Goal: Transaction & Acquisition: Purchase product/service

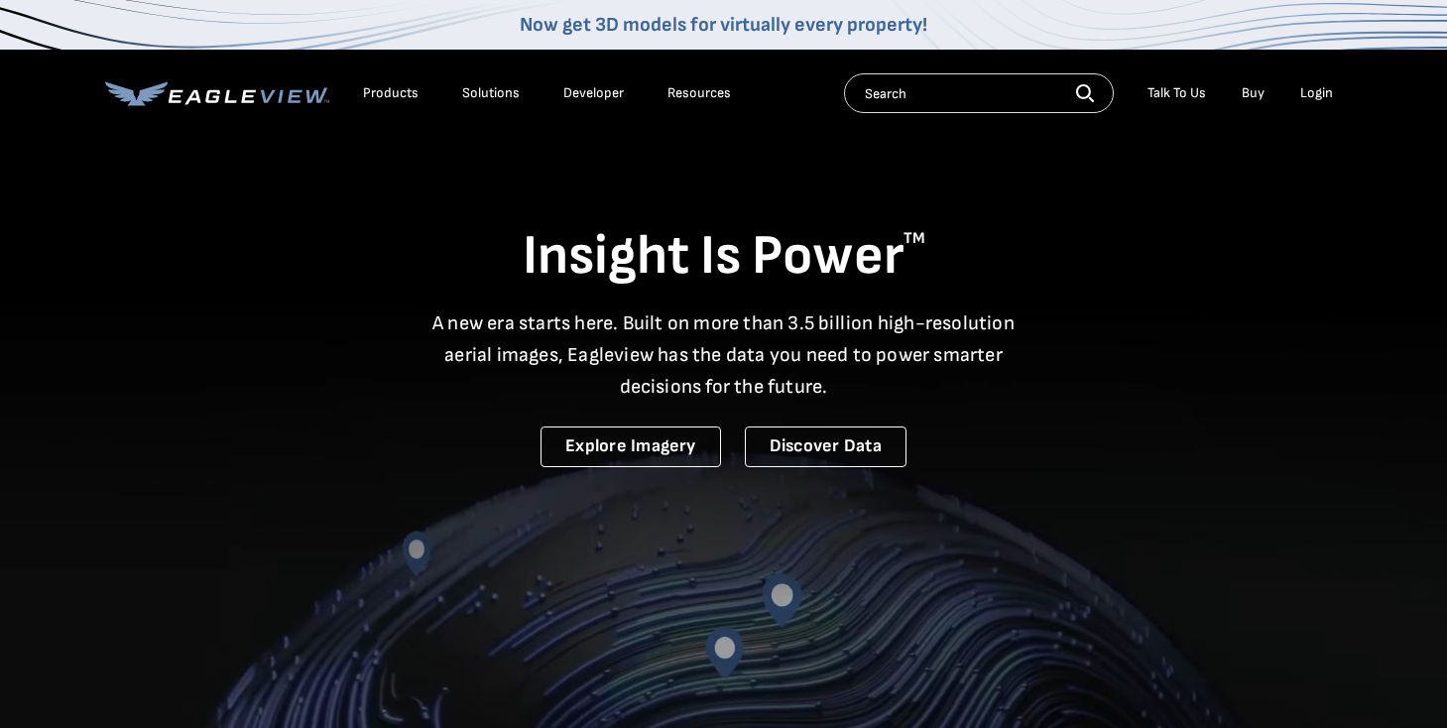
click at [1326, 88] on div "Login" at bounding box center [1316, 93] width 33 height 18
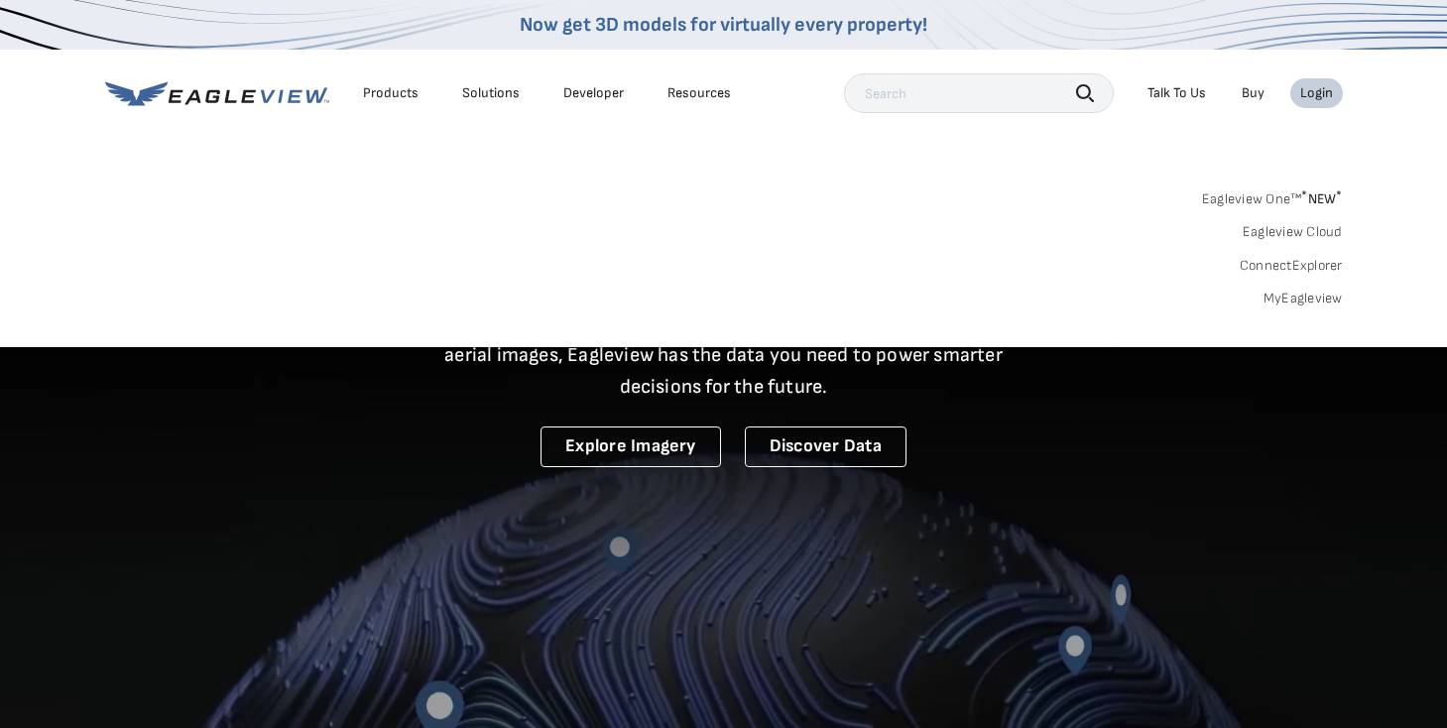
click at [1295, 300] on link "MyEagleview" at bounding box center [1302, 299] width 79 height 18
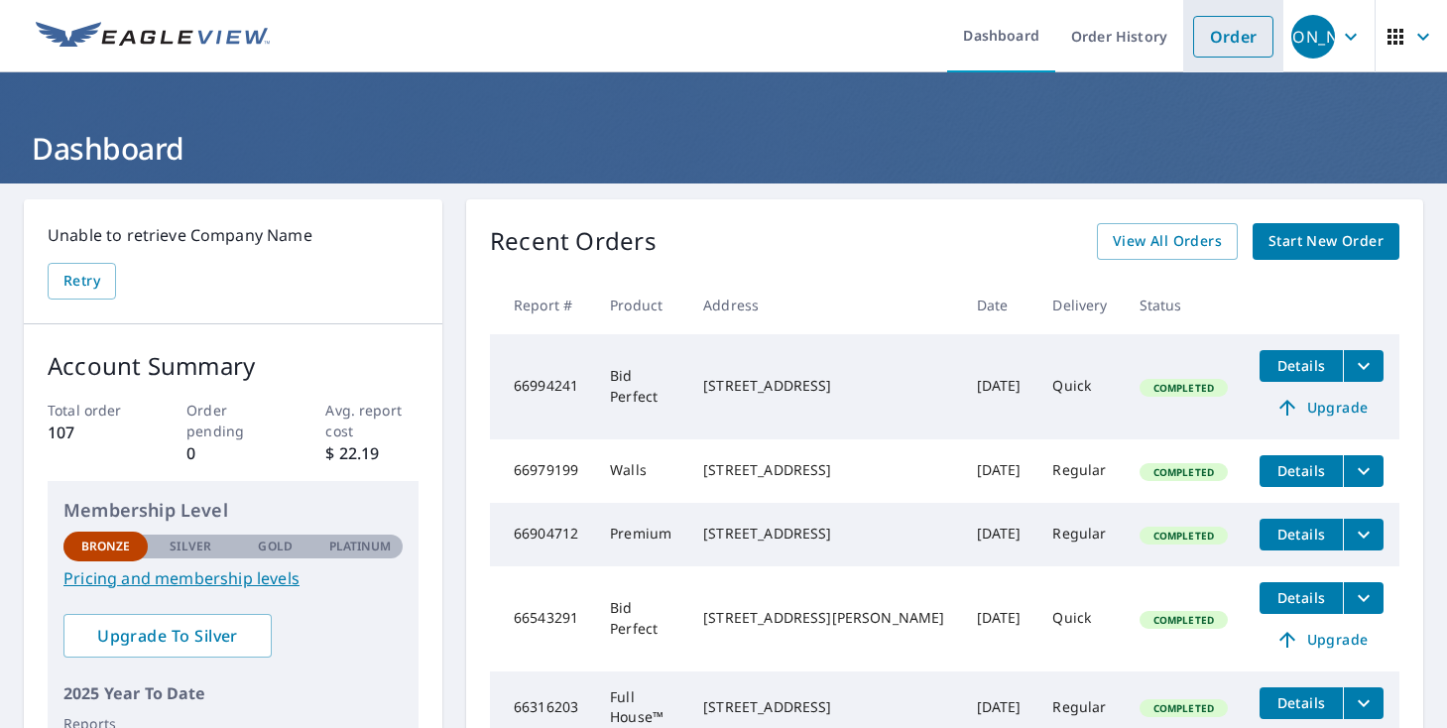
click at [1242, 44] on link "Order" at bounding box center [1233, 37] width 80 height 42
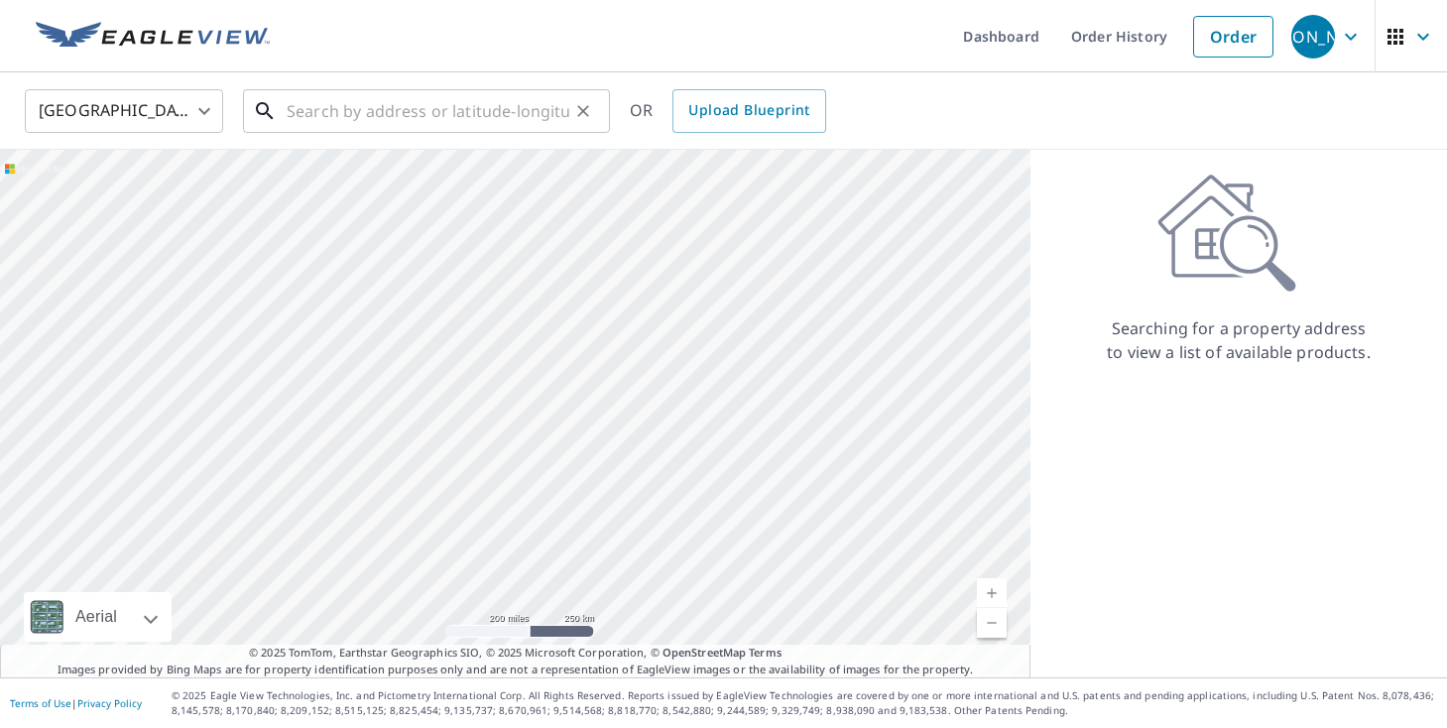
click at [356, 120] on input "text" at bounding box center [428, 111] width 283 height 56
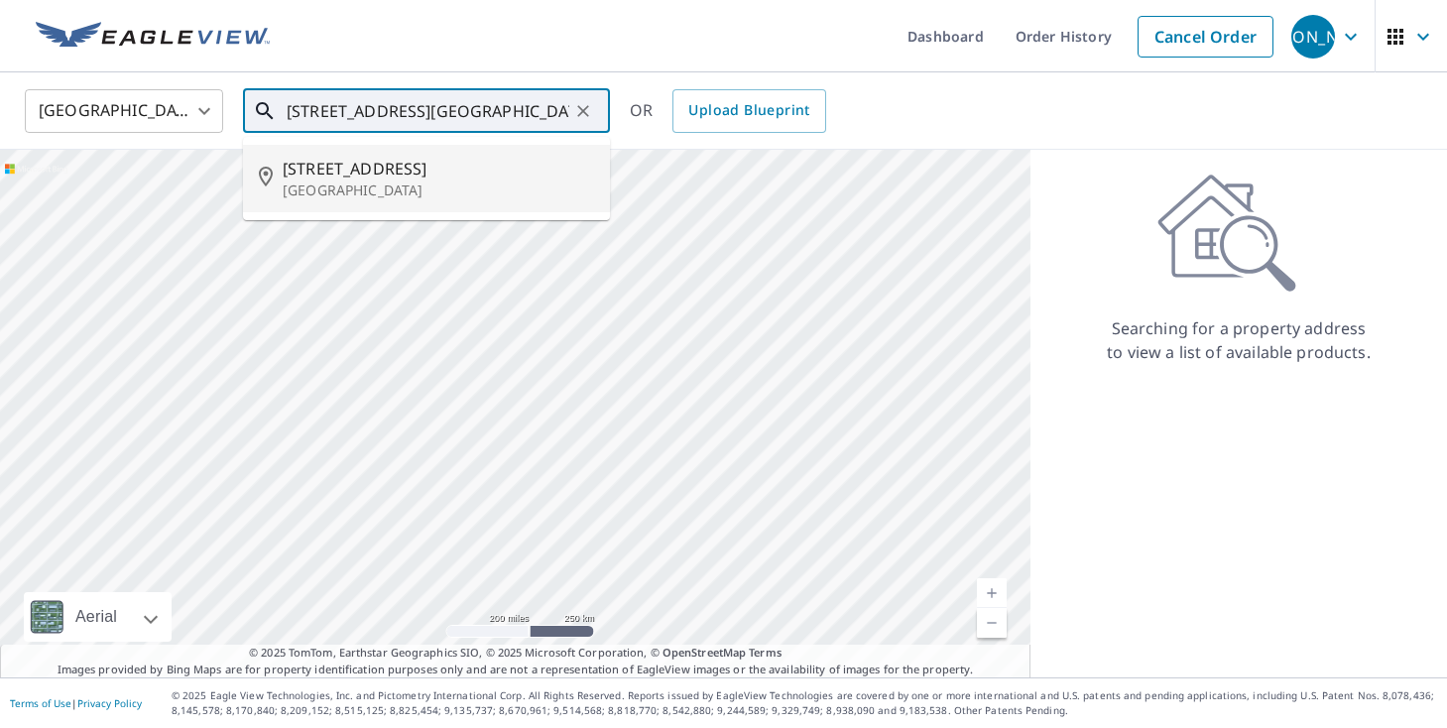
click at [315, 166] on span "570 Main St" at bounding box center [438, 169] width 311 height 24
type input "570 Main St Metuchen, NJ 08840"
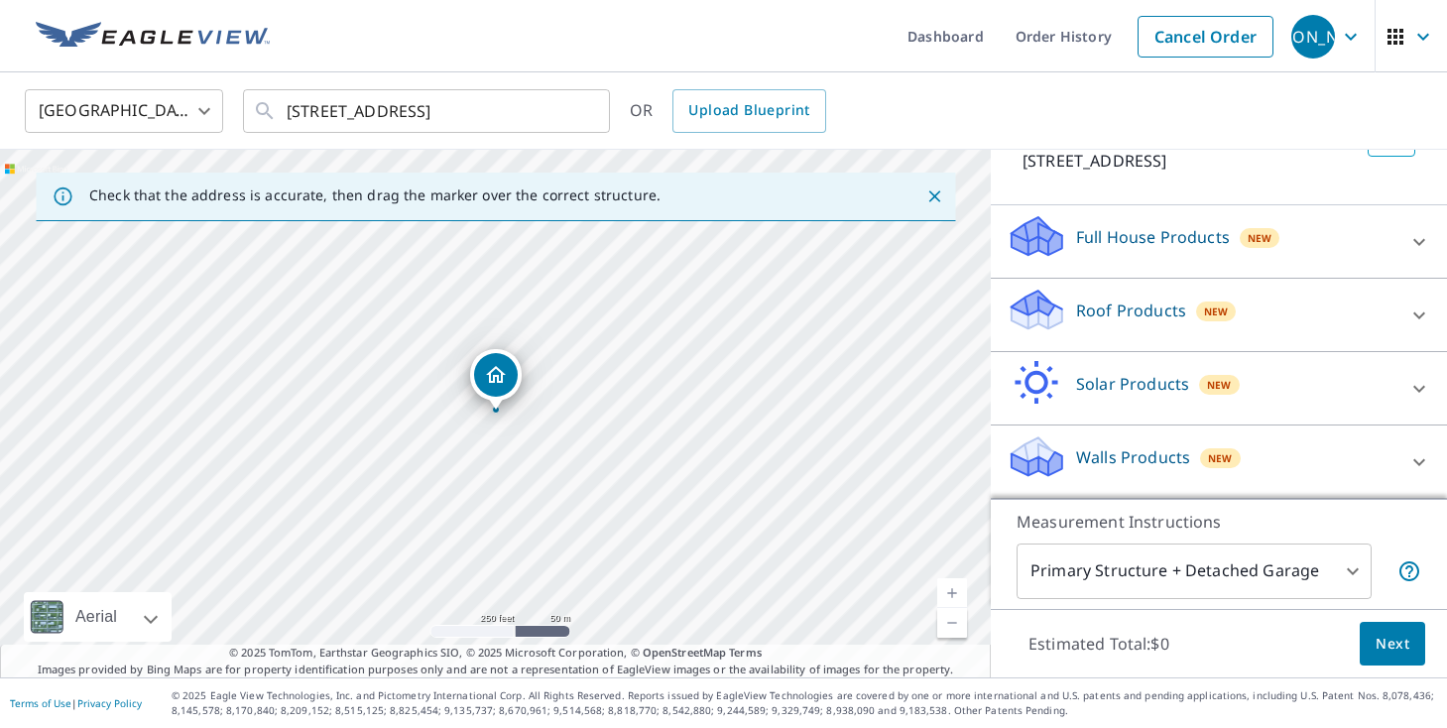
scroll to position [150, 0]
click at [1261, 313] on div "Roof Products New" at bounding box center [1201, 315] width 389 height 57
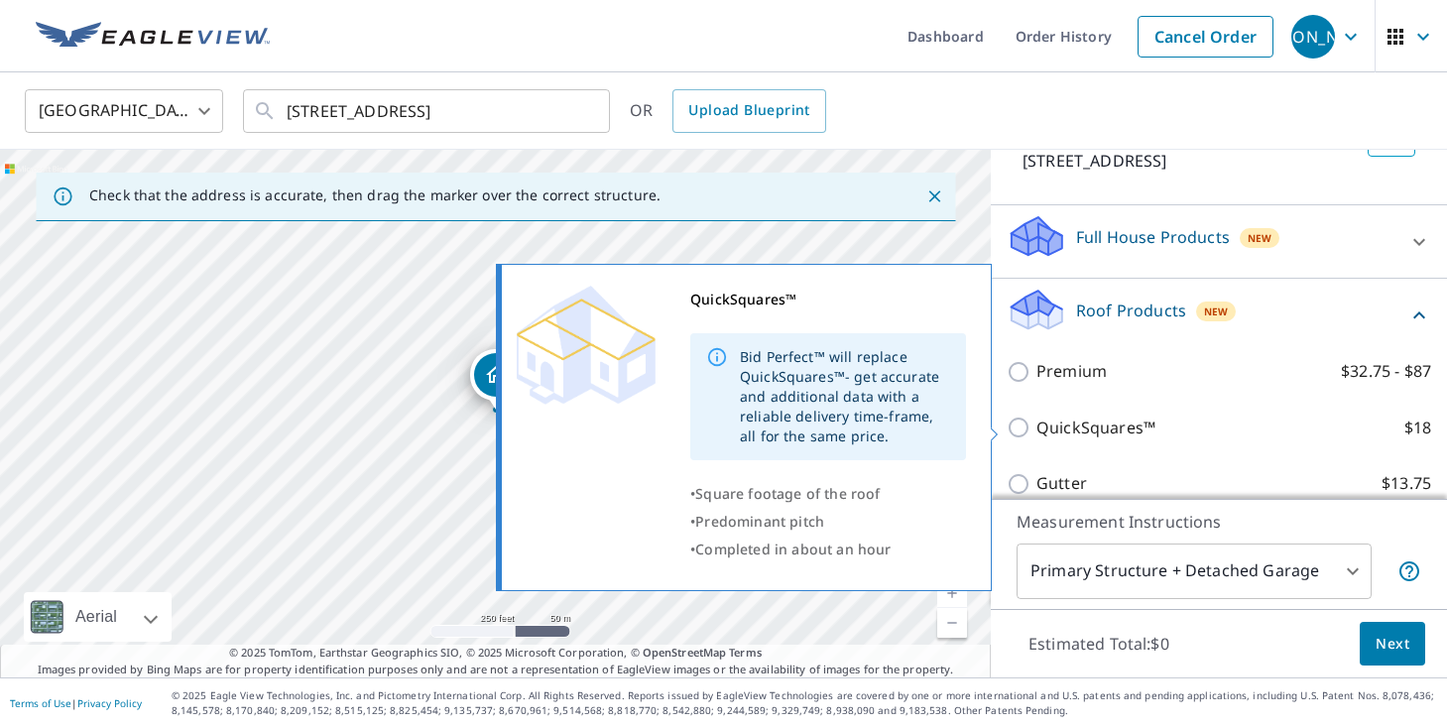
click at [1129, 425] on p "QuickSquares™" at bounding box center [1095, 428] width 119 height 25
click at [1036, 425] on input "QuickSquares™ $18" at bounding box center [1022, 428] width 30 height 24
checkbox input "true"
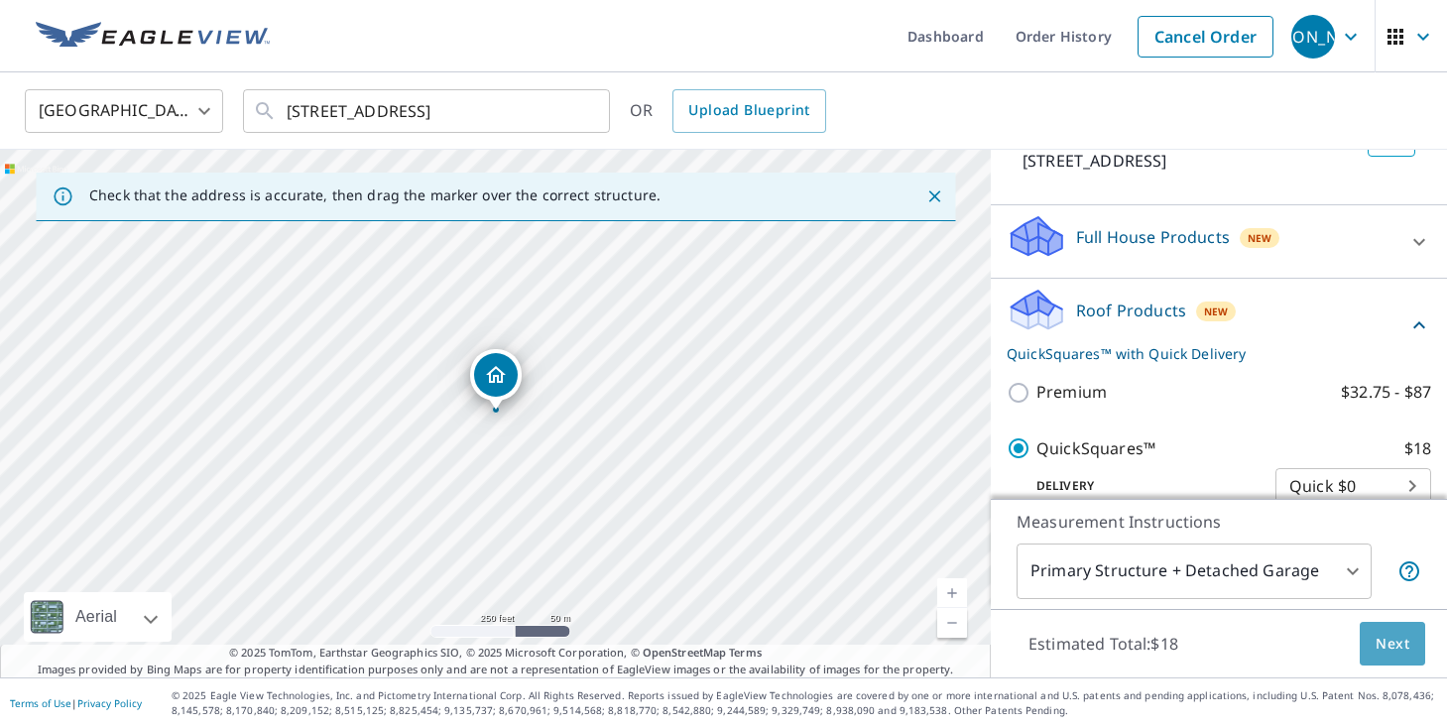
click at [1402, 651] on span "Next" at bounding box center [1393, 644] width 34 height 25
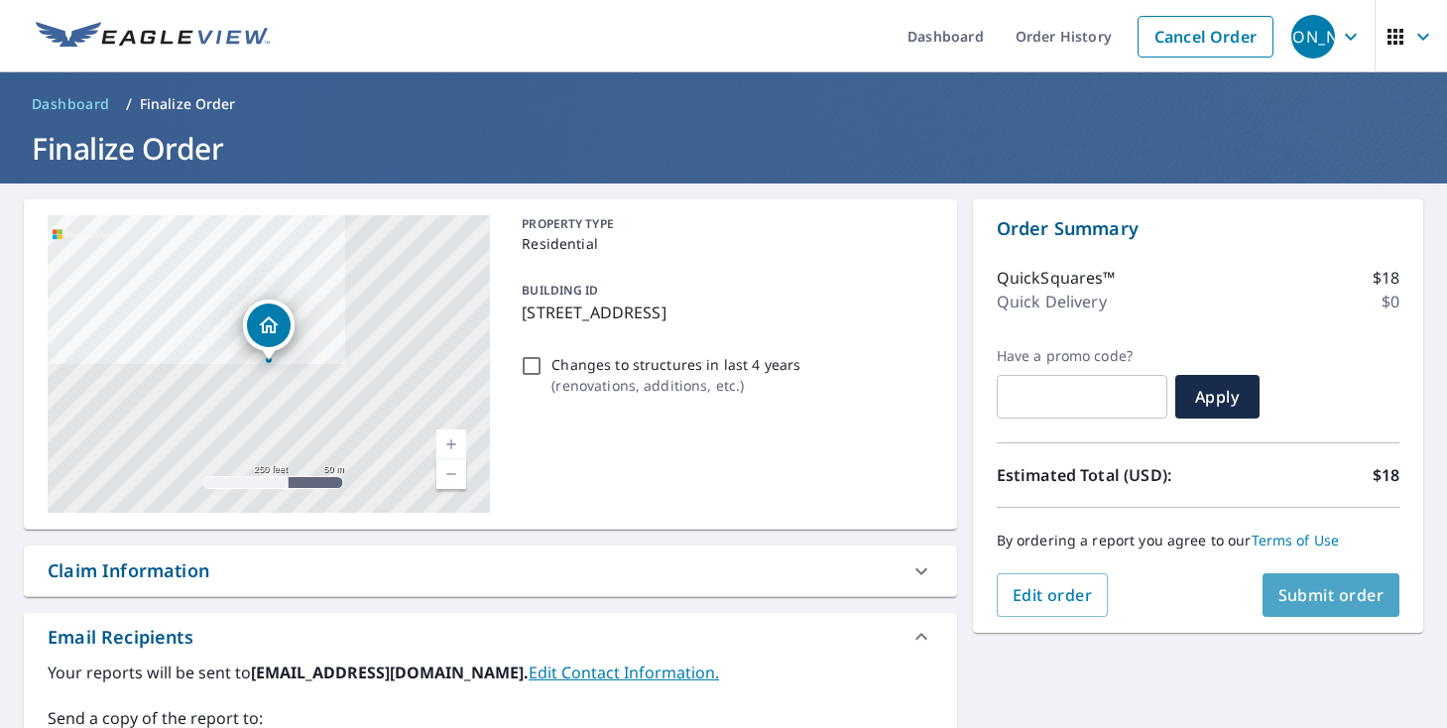
click at [1322, 605] on span "Submit order" at bounding box center [1331, 595] width 106 height 22
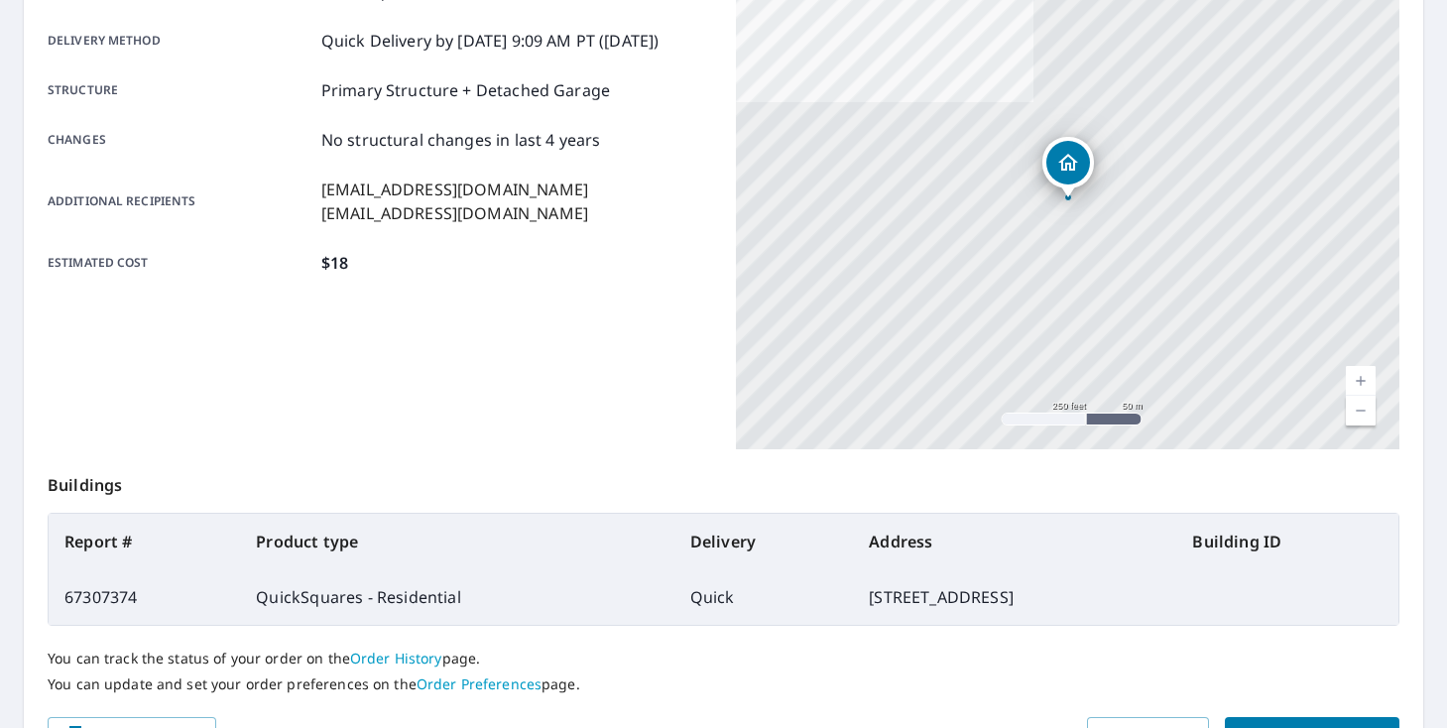
scroll to position [329, 0]
